Goal: Task Accomplishment & Management: Manage account settings

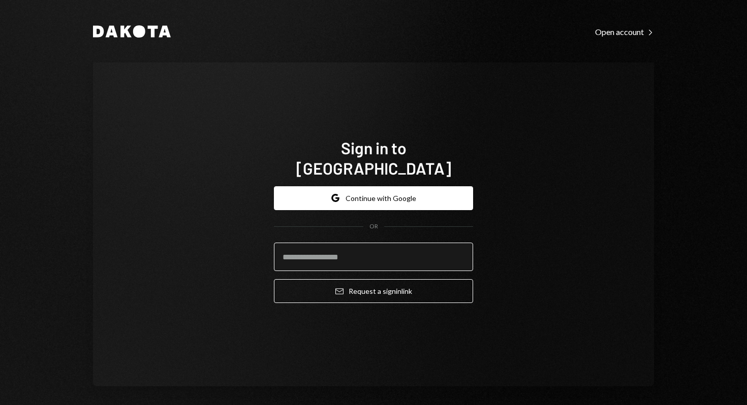
paste input "**********"
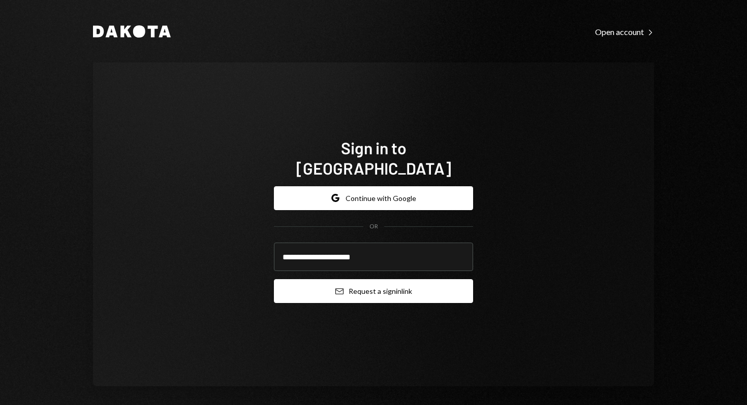
type input "**********"
click at [341, 288] on button "Email Request a sign in link" at bounding box center [373, 291] width 199 height 24
